Goal: Transaction & Acquisition: Purchase product/service

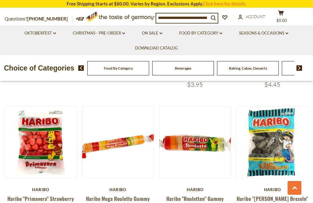
scroll to position [720, 0]
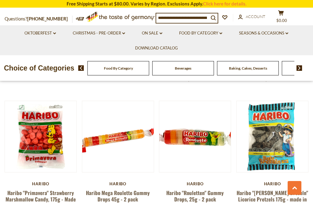
click at [14, 189] on link "Haribo "Primavera" Strawberry Marshmallow Candy, 175g - Made in [GEOGRAPHIC_DAT…" at bounding box center [41, 199] width 70 height 21
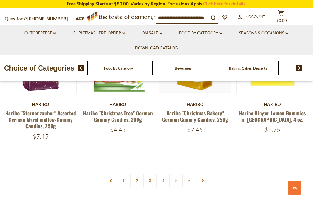
scroll to position [1225, 0]
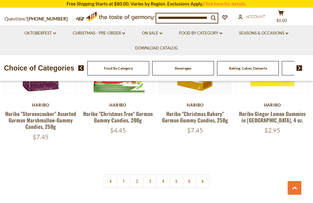
click at [147, 175] on link "3" at bounding box center [150, 182] width 14 height 14
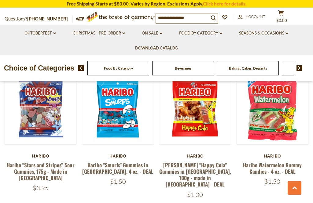
scroll to position [634, 0]
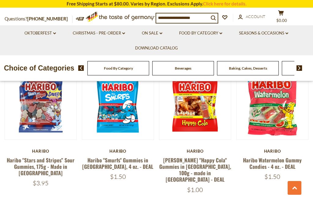
click at [261, 157] on link "Haribo Watermelon Gummy Candies - 4 oz. - DEAL" at bounding box center [272, 164] width 59 height 14
